Goal: Find specific page/section: Find specific page/section

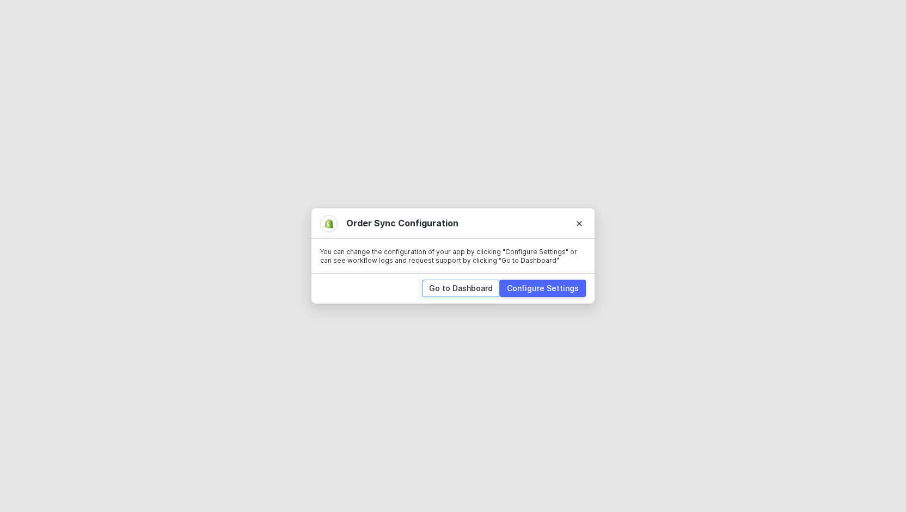
click at [479, 288] on div "Go to Dashboard" at bounding box center [461, 288] width 64 height 11
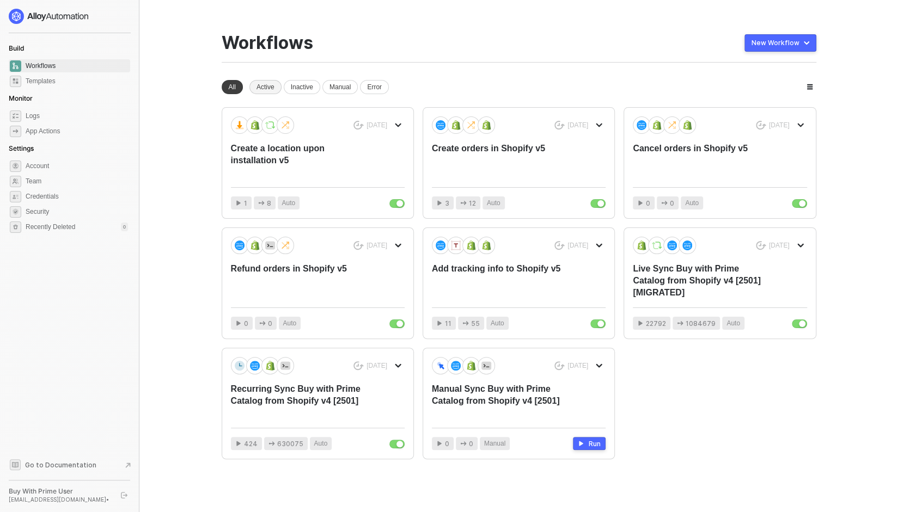
drag, startPoint x: 280, startPoint y: 86, endPoint x: 274, endPoint y: 85, distance: 6.1
click at [278, 85] on div "Active" at bounding box center [265, 87] width 32 height 14
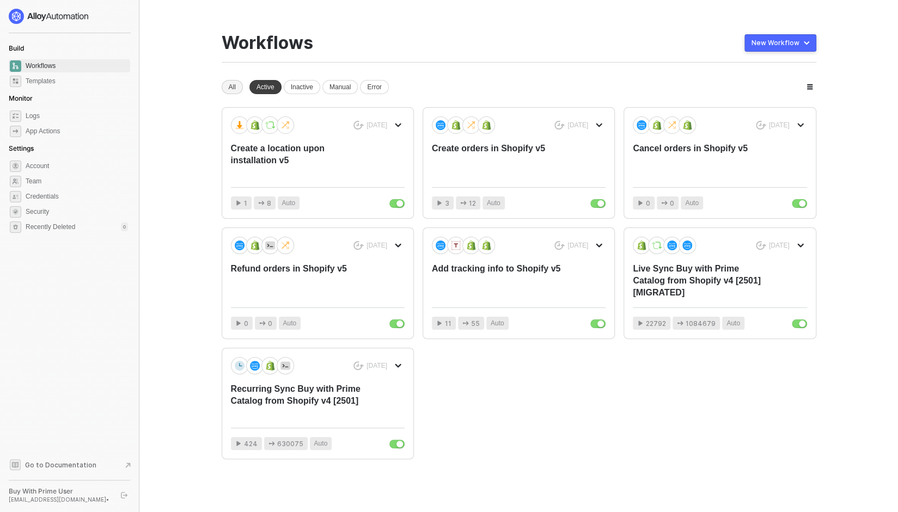
click at [232, 87] on div "All" at bounding box center [232, 87] width 21 height 14
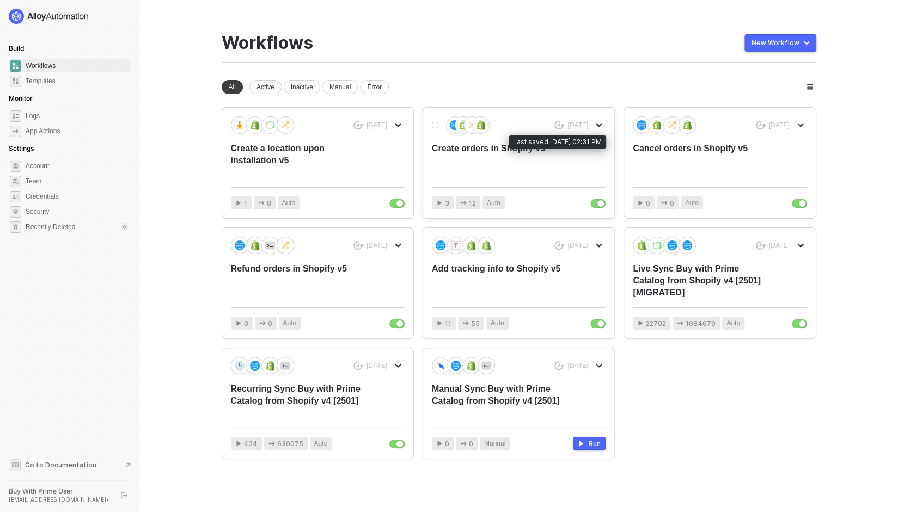
click at [581, 123] on div "[DATE]" at bounding box center [577, 125] width 21 height 9
click at [600, 127] on icon "icon-arrow-down" at bounding box center [598, 125] width 7 height 7
click at [568, 59] on div "Workflows New Workflow" at bounding box center [519, 48] width 594 height 30
